Goal: Navigation & Orientation: Find specific page/section

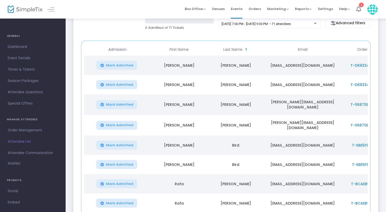
scroll to position [50, 0]
click at [240, 6] on span "Events" at bounding box center [237, 8] width 12 height 13
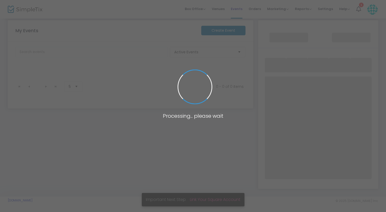
scroll to position [6, 0]
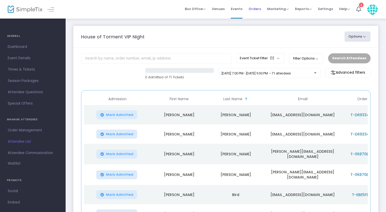
click at [255, 7] on span "Orders" at bounding box center [255, 8] width 12 height 13
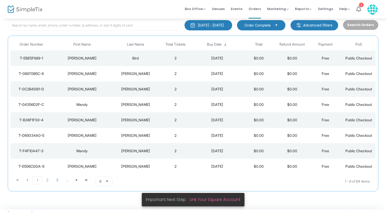
scroll to position [36, 0]
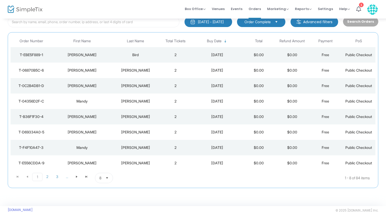
click at [108, 179] on span "Select" at bounding box center [107, 178] width 9 height 9
click at [135, 183] on kendo-pager "1 2 3 ... 1 2 3 ... 1 - 8 of 84 items 8 items per page" at bounding box center [193, 178] width 365 height 14
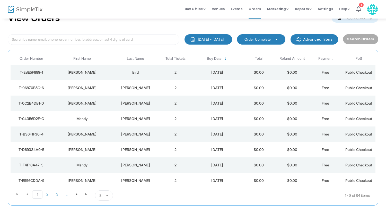
scroll to position [0, 0]
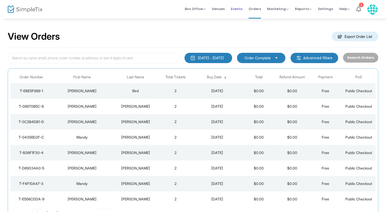
click at [238, 10] on span "Events" at bounding box center [237, 8] width 12 height 13
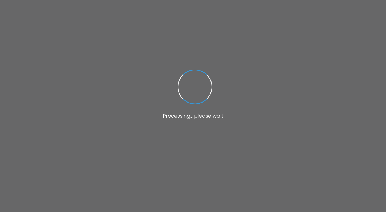
scroll to position [5, 0]
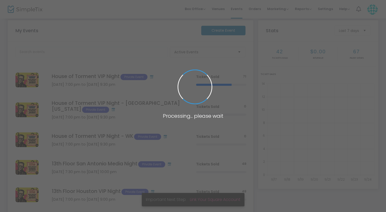
scroll to position [5, 0]
